Goal: Find specific page/section: Find specific page/section

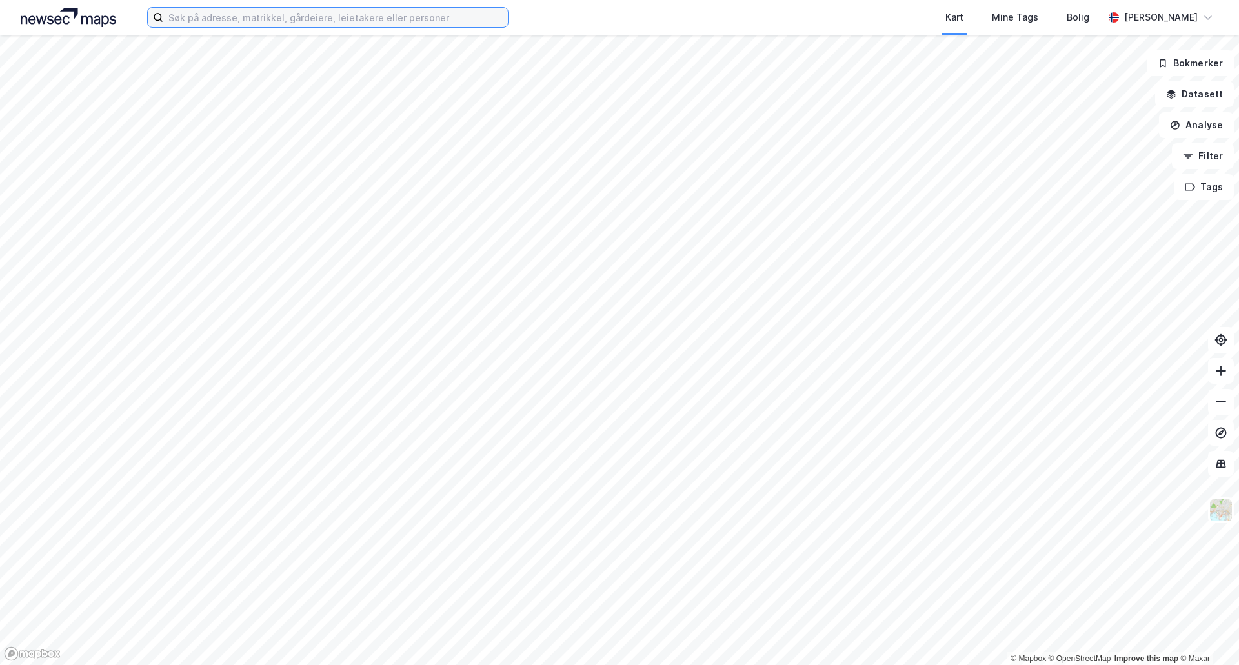
click at [436, 23] on input at bounding box center [335, 17] width 345 height 19
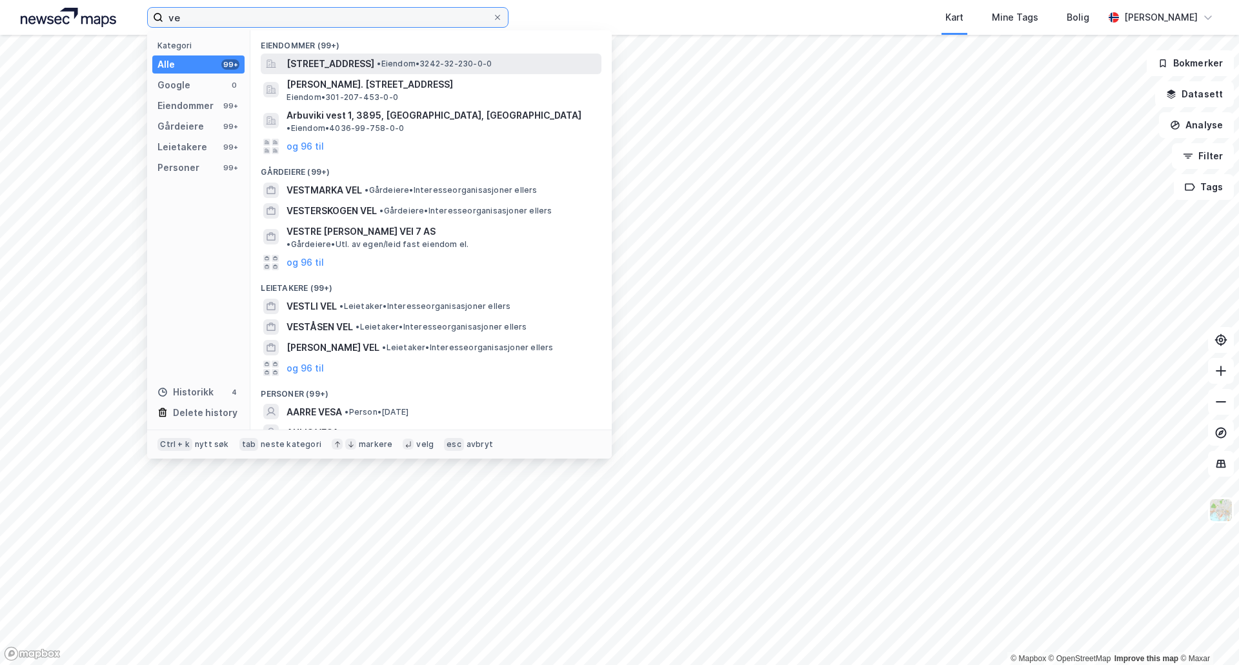
type input "v"
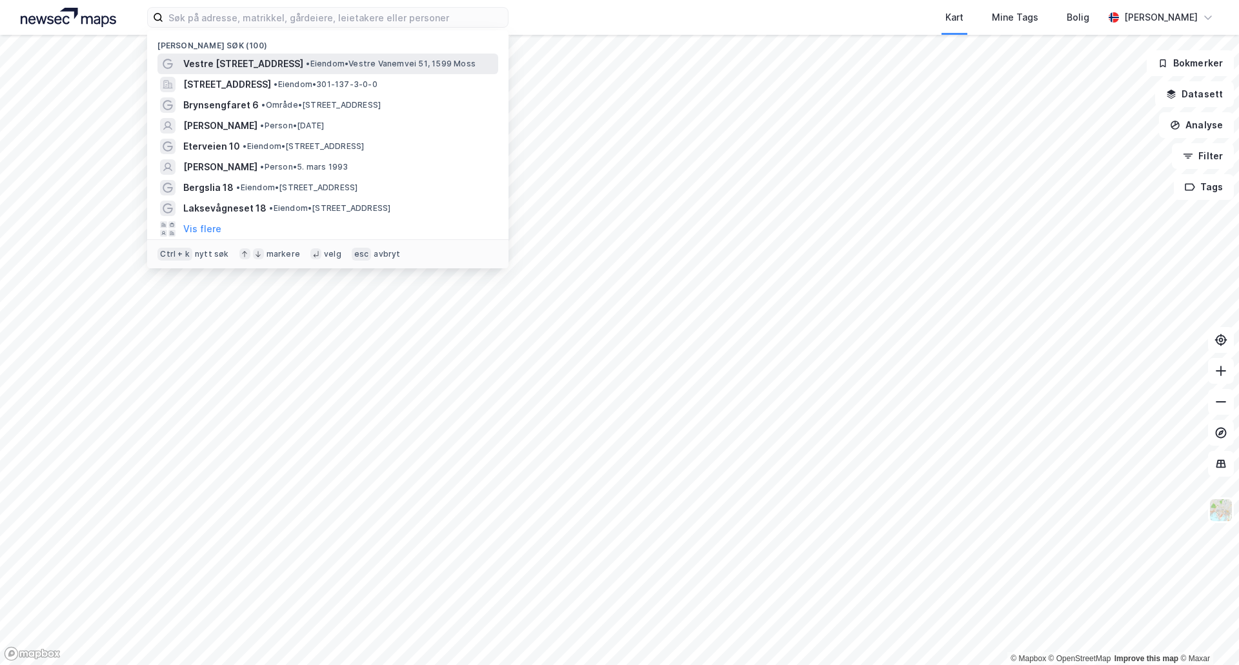
click at [306, 65] on span "•" at bounding box center [308, 64] width 4 height 10
